Goal: Information Seeking & Learning: Compare options

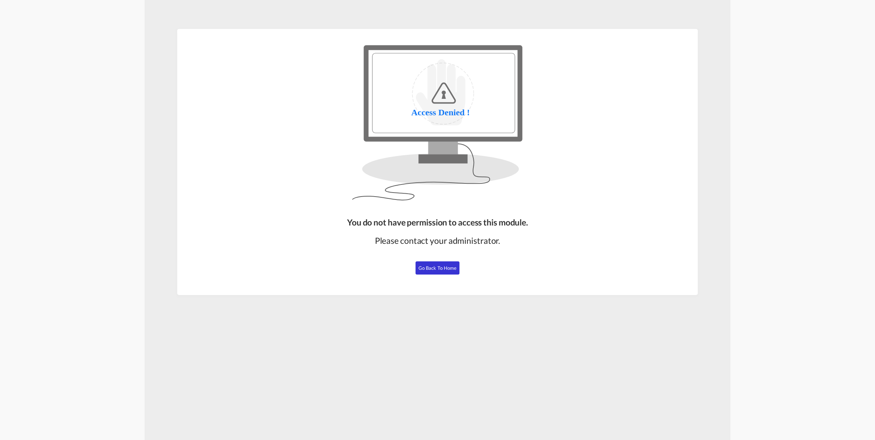
click at [452, 265] on span "Go Back to Home" at bounding box center [438, 268] width 38 height 6
